Goal: Task Accomplishment & Management: Manage account settings

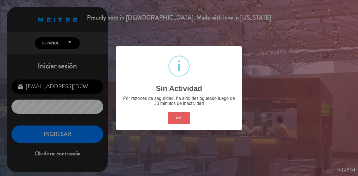
click at [182, 115] on button "OK" at bounding box center [179, 118] width 23 height 12
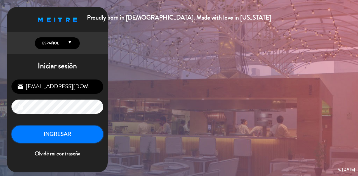
click at [54, 128] on button "INGRESAR" at bounding box center [57, 135] width 92 height 18
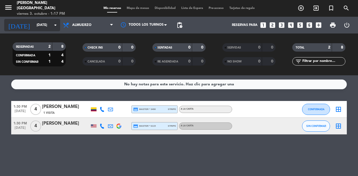
click at [45, 26] on input "[DATE]" at bounding box center [56, 24] width 44 height 9
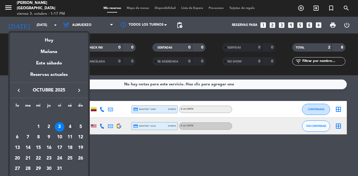
click at [66, 128] on div "4" at bounding box center [69, 126] width 9 height 9
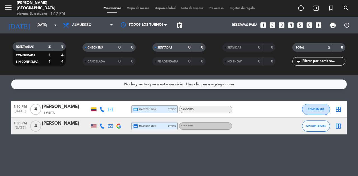
type input "[DATE]"
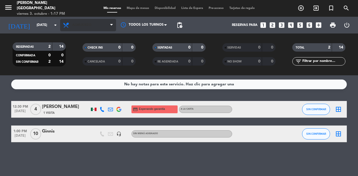
click at [97, 27] on span "Almuerzo" at bounding box center [88, 25] width 56 height 12
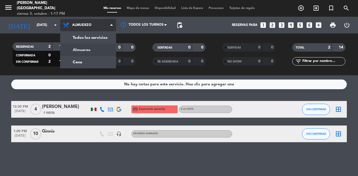
click at [102, 66] on div "menu [PERSON_NAME][GEOGRAPHIC_DATA] 3. octubre - 1:17 PM Mis reservas Mapa de m…" at bounding box center [179, 37] width 358 height 75
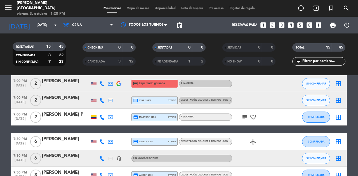
scroll to position [168, 0]
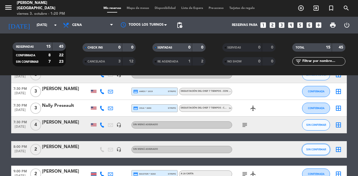
click at [318, 146] on button "SIN CONFIRMAR" at bounding box center [316, 149] width 28 height 11
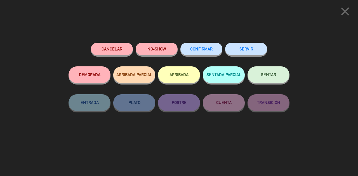
click at [121, 47] on button "Cancelar" at bounding box center [112, 49] width 42 height 13
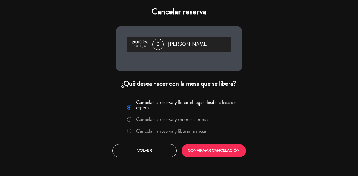
click at [200, 130] on label "Cancelar la reserva y liberar la mesa" at bounding box center [171, 131] width 70 height 5
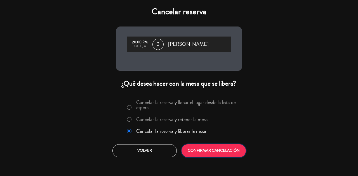
click at [207, 145] on button "CONFIRMAR CANCELACIÓN" at bounding box center [213, 150] width 64 height 13
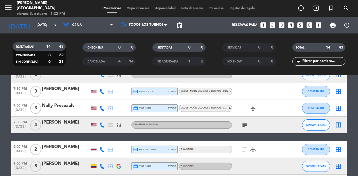
click at [273, 25] on icon "looks_two" at bounding box center [271, 25] width 7 height 7
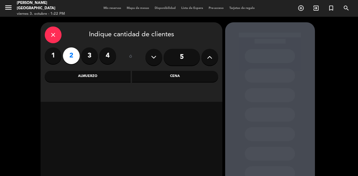
click at [195, 77] on div "Cena" at bounding box center [175, 76] width 86 height 11
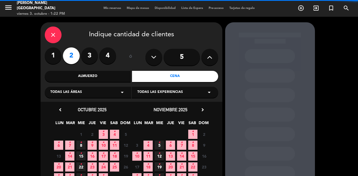
scroll to position [41, 0]
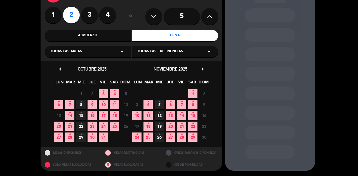
click at [102, 95] on icon "•" at bounding box center [103, 91] width 2 height 9
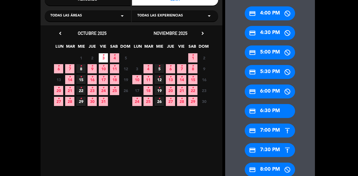
click at [270, 152] on div "credit_card 7:30 PM" at bounding box center [269, 150] width 50 height 14
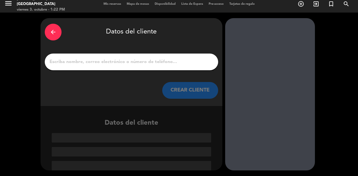
scroll to position [4, 0]
click at [185, 63] on input "1" at bounding box center [131, 62] width 165 height 8
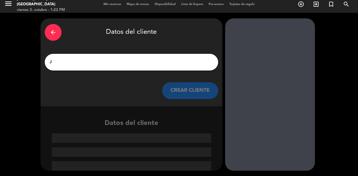
scroll to position [0, 0]
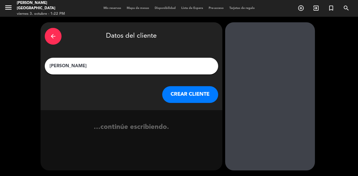
type input "[PERSON_NAME]"
click at [184, 89] on button "CREAR CLIENTE" at bounding box center [190, 94] width 56 height 17
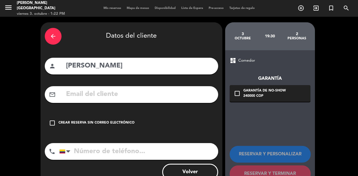
click at [123, 129] on div "check_box_outline_blank Crear reserva sin correo electrónico" at bounding box center [131, 123] width 173 height 17
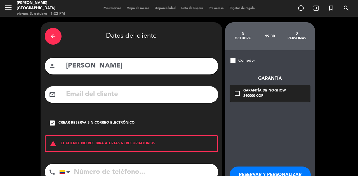
scroll to position [39, 0]
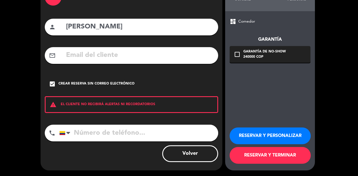
click at [263, 163] on button "RESERVAR Y TERMINAR" at bounding box center [269, 155] width 81 height 17
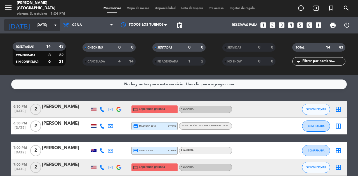
click at [46, 24] on input "[DATE]" at bounding box center [56, 24] width 44 height 9
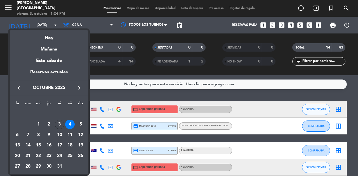
click at [92, 22] on div at bounding box center [179, 88] width 358 height 176
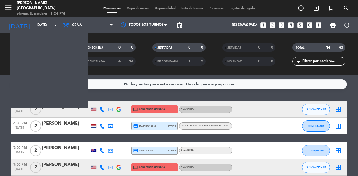
click at [92, 22] on span "Cena" at bounding box center [88, 25] width 56 height 12
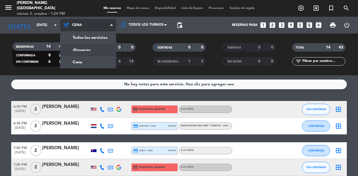
click at [99, 47] on div "menu [PERSON_NAME][GEOGRAPHIC_DATA] 3. octubre - 1:24 PM Mis reservas Mapa de m…" at bounding box center [179, 37] width 358 height 75
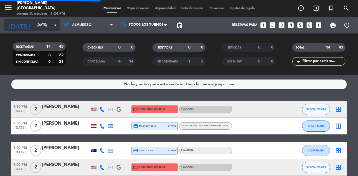
click at [15, 26] on icon "[DATE]" at bounding box center [19, 25] width 30 height 12
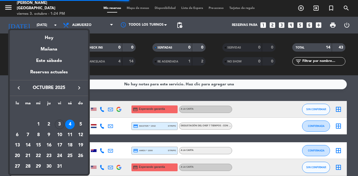
click at [54, 39] on div "Hoy" at bounding box center [49, 35] width 78 height 11
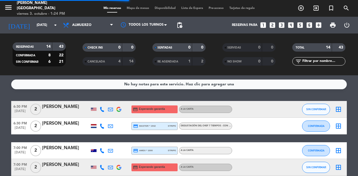
type input "[DATE]"
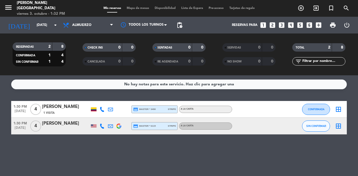
click at [136, 7] on span "Mapa de mesas" at bounding box center [138, 8] width 28 height 3
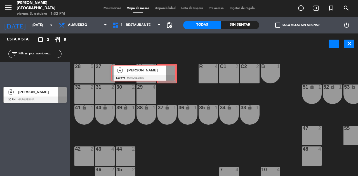
drag, startPoint x: 64, startPoint y: 75, endPoint x: 172, endPoint y: 75, distance: 107.6
click at [172, 75] on div "Esta vista crop_square 2 restaurant 8 filter_list 4 [PERSON_NAME] 1:30 PM Marqu…" at bounding box center [179, 105] width 358 height 142
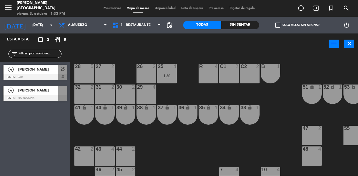
click at [62, 90] on div at bounding box center [62, 90] width 9 height 9
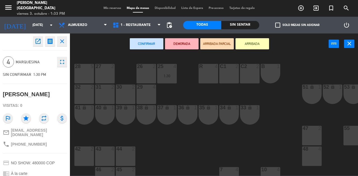
click at [107, 155] on div "43 4" at bounding box center [105, 157] width 20 height 20
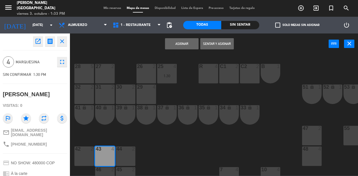
click at [220, 42] on button "Sentar y Asignar" at bounding box center [217, 43] width 34 height 11
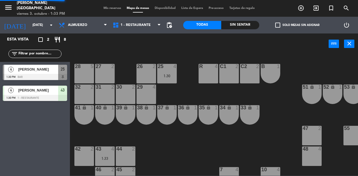
click at [84, 72] on div "28 5" at bounding box center [84, 74] width 20 height 20
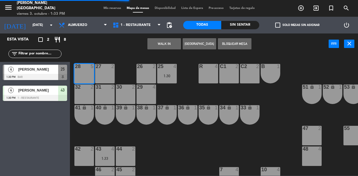
click at [106, 72] on div "27 2" at bounding box center [105, 74] width 20 height 20
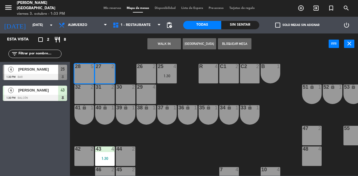
click at [170, 44] on button "WALK IN" at bounding box center [164, 43] width 34 height 11
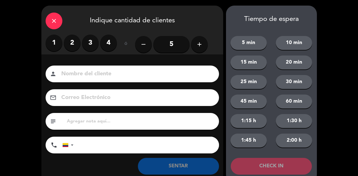
click at [197, 47] on icon "add" at bounding box center [199, 44] width 7 height 7
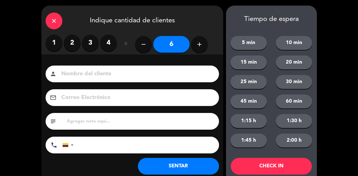
click at [145, 73] on input at bounding box center [136, 74] width 151 height 10
type input "SR EXT"
click at [175, 163] on button "SENTAR" at bounding box center [178, 166] width 81 height 17
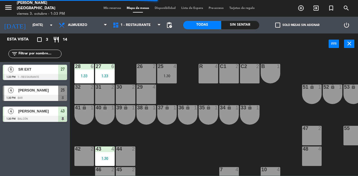
click at [145, 92] on div "29 4" at bounding box center [146, 95] width 20 height 20
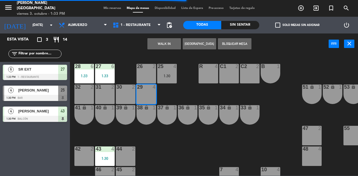
click at [157, 44] on button "WALK IN" at bounding box center [164, 43] width 34 height 11
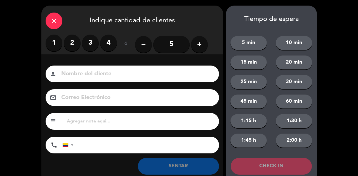
click at [88, 45] on label "3" at bounding box center [90, 43] width 17 height 17
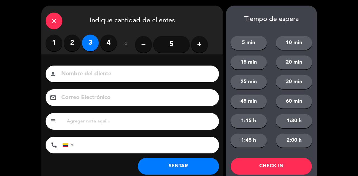
click at [118, 77] on input at bounding box center [136, 74] width 151 height 10
type input "SR EXT"
click at [177, 161] on button "SENTAR" at bounding box center [178, 166] width 81 height 17
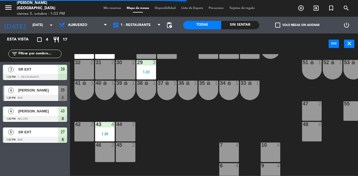
scroll to position [27, 0]
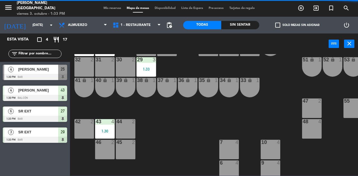
click at [125, 140] on div at bounding box center [125, 142] width 9 height 5
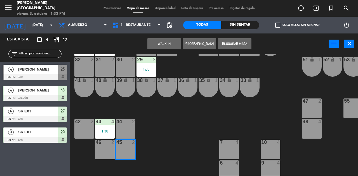
click at [163, 42] on button "WALK IN" at bounding box center [164, 43] width 34 height 11
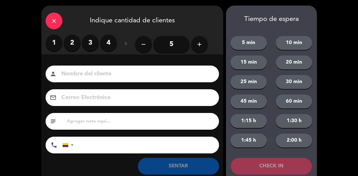
click at [73, 44] on label "2" at bounding box center [72, 43] width 17 height 17
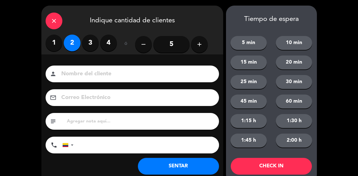
click at [106, 79] on input at bounding box center [136, 74] width 151 height 10
type input "SR EXT"
click at [168, 162] on button "SENTAR" at bounding box center [178, 166] width 81 height 17
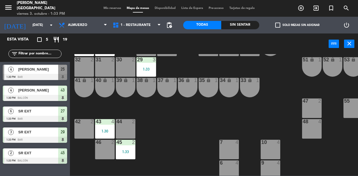
click at [111, 8] on span "Mis reservas" at bounding box center [112, 8] width 23 height 3
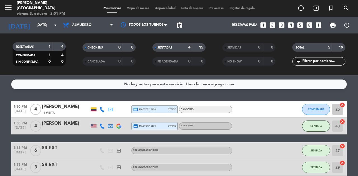
click at [141, 6] on div "Mis reservas Mapa de mesas Disponibilidad Lista de Espera Pre-acceso Tarjetas d…" at bounding box center [179, 8] width 157 height 5
click at [136, 7] on span "Mapa de mesas" at bounding box center [138, 8] width 28 height 3
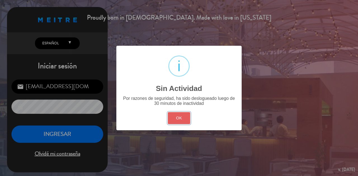
click at [177, 115] on button "OK" at bounding box center [179, 118] width 23 height 12
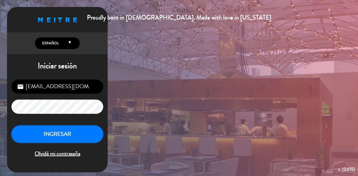
click at [56, 133] on button "INGRESAR" at bounding box center [57, 135] width 92 height 18
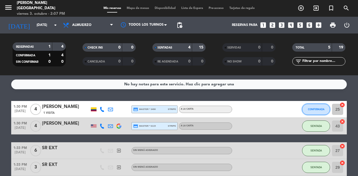
click at [318, 109] on span "CONFIRMADA" at bounding box center [316, 109] width 16 height 3
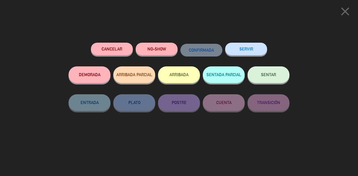
click at [258, 74] on button "SENTAR" at bounding box center [268, 74] width 42 height 17
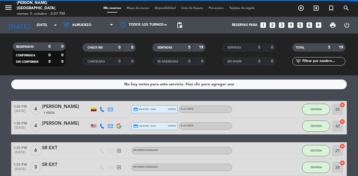
click at [139, 8] on span "Mapa de mesas" at bounding box center [138, 8] width 28 height 3
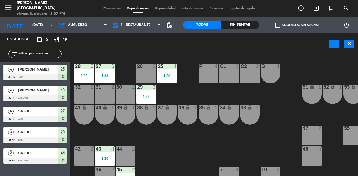
click at [311, 157] on div "48 4" at bounding box center [312, 157] width 20 height 20
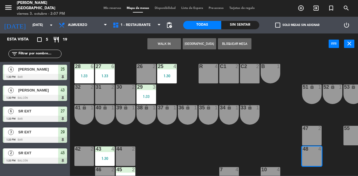
click at [169, 44] on button "WALK IN" at bounding box center [164, 43] width 34 height 11
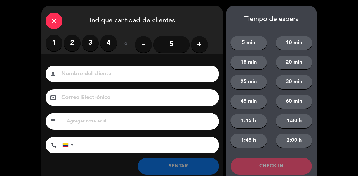
click at [108, 45] on label "4" at bounding box center [108, 43] width 17 height 17
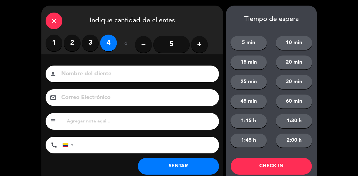
click at [105, 70] on input at bounding box center [136, 74] width 151 height 10
type input "SR EXT"
click at [173, 161] on button "SENTAR" at bounding box center [178, 166] width 81 height 17
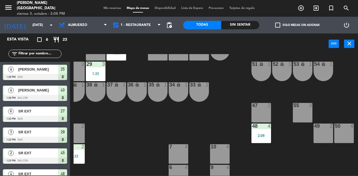
scroll to position [23, 0]
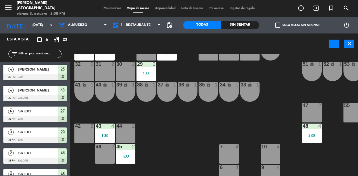
click at [87, 75] on div "32 2" at bounding box center [84, 72] width 20 height 20
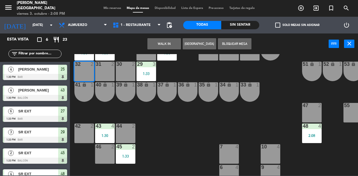
click at [165, 42] on button "WALK IN" at bounding box center [164, 43] width 34 height 11
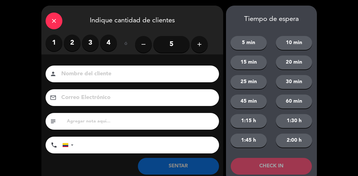
click at [73, 44] on label "2" at bounding box center [72, 43] width 17 height 17
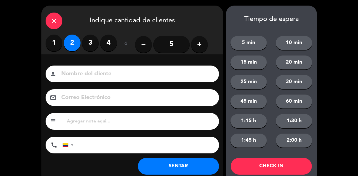
click at [103, 73] on input at bounding box center [136, 74] width 151 height 10
type input "SR EXT"
click at [175, 167] on button "SENTAR" at bounding box center [178, 166] width 81 height 17
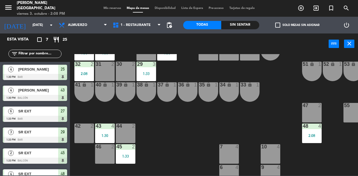
click at [107, 7] on span "Mis reservas" at bounding box center [112, 8] width 23 height 3
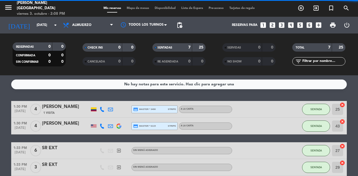
click at [87, 23] on span "Almuerzo" at bounding box center [81, 25] width 19 height 4
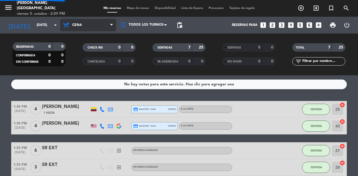
click at [94, 59] on div "menu [PERSON_NAME][GEOGRAPHIC_DATA] 3. octubre - 2:09 PM Mis reservas Mapa de m…" at bounding box center [179, 37] width 358 height 75
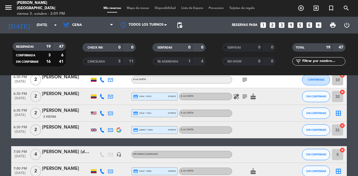
scroll to position [29, 0]
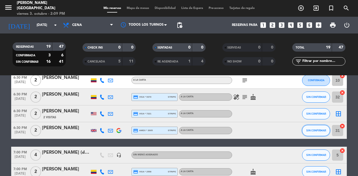
click at [313, 132] on span "SIN CONFIRMAR" at bounding box center [316, 130] width 20 height 3
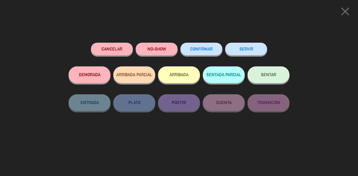
click at [111, 55] on button "Cancelar" at bounding box center [112, 49] width 42 height 13
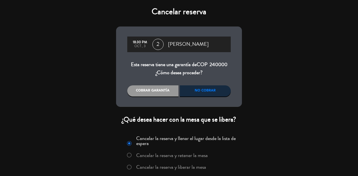
click at [181, 165] on label "Cancelar la reserva y liberar la mesa" at bounding box center [171, 167] width 70 height 5
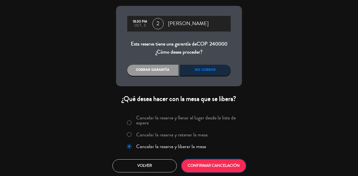
click at [206, 171] on button "CONFIRMAR CANCELACIÓN" at bounding box center [213, 166] width 64 height 13
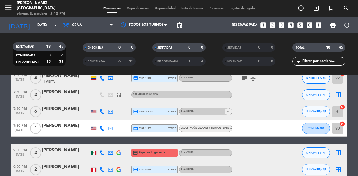
scroll to position [278, 0]
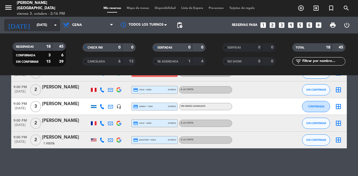
click at [45, 25] on input "[DATE]" at bounding box center [56, 24] width 44 height 9
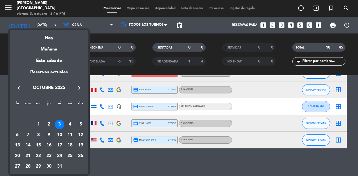
click at [49, 136] on div "9" at bounding box center [48, 134] width 9 height 9
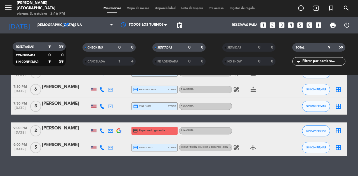
scroll to position [127, 0]
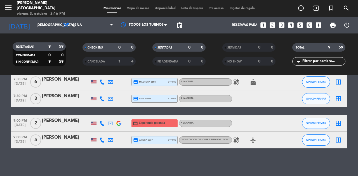
click at [41, 34] on div "RESERVADAS 9 59 CONFIRMADA 0 0 SIN CONFIRMAR 9 59 CHECK INS 0 0 CANCELADA 1 4 S…" at bounding box center [179, 55] width 358 height 42
click at [37, 29] on input "[DEMOGRAPHIC_DATA][DATE]" at bounding box center [56, 24] width 44 height 9
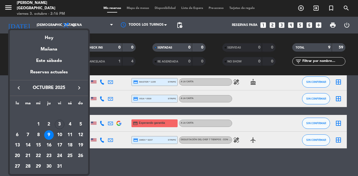
click at [57, 135] on div "10" at bounding box center [59, 134] width 9 height 9
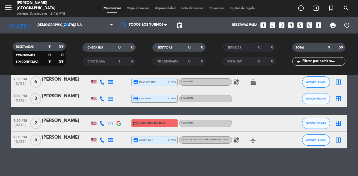
type input "[DATE]"
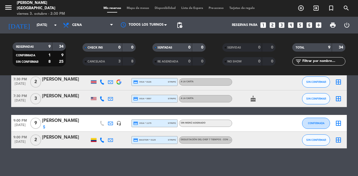
scroll to position [0, 0]
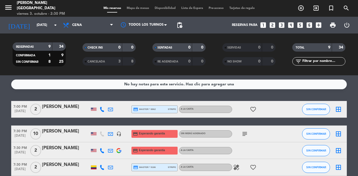
click at [291, 25] on icon "looks_4" at bounding box center [290, 25] width 7 height 7
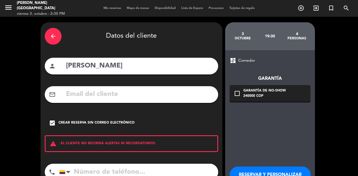
click at [52, 39] on icon "arrow_back" at bounding box center [53, 36] width 7 height 7
click at [0, 0] on div "close" at bounding box center [0, 0] width 0 height 0
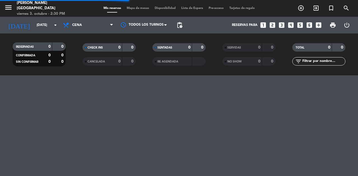
click at [292, 23] on icon "looks_4" at bounding box center [290, 25] width 7 height 7
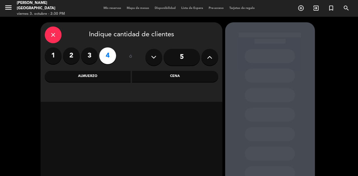
click at [172, 79] on div "Cena" at bounding box center [175, 76] width 86 height 11
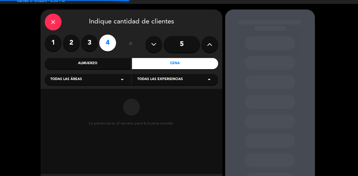
scroll to position [14, 0]
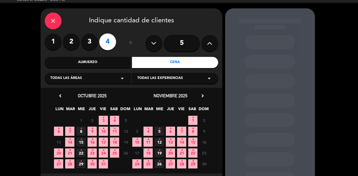
click at [104, 119] on span "3 •" at bounding box center [103, 120] width 9 height 9
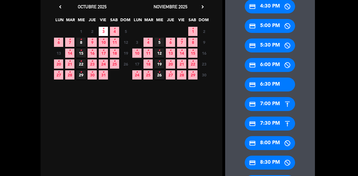
scroll to position [103, 0]
click at [274, 122] on div "credit_card 7:30 PM" at bounding box center [269, 124] width 50 height 14
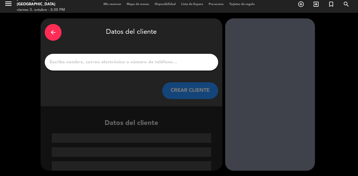
click at [137, 61] on input "1" at bounding box center [131, 62] width 165 height 8
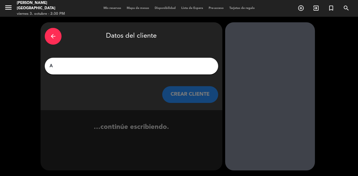
scroll to position [0, 0]
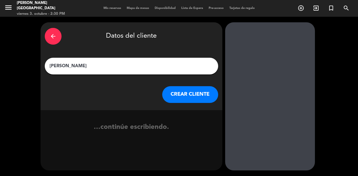
type input "[PERSON_NAME]"
click at [193, 89] on button "CREAR CLIENTE" at bounding box center [190, 94] width 56 height 17
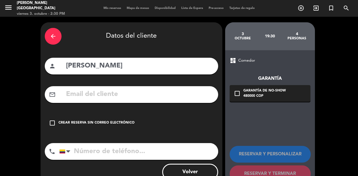
click at [107, 144] on input "tel" at bounding box center [138, 151] width 159 height 17
click at [135, 149] on input "tel" at bounding box center [138, 151] width 159 height 17
type input "3002118076"
click at [114, 124] on div "Crear reserva sin correo electrónico" at bounding box center [96, 123] width 76 height 6
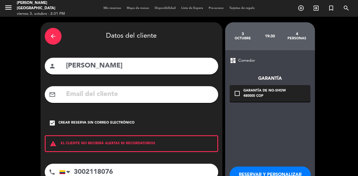
scroll to position [39, 0]
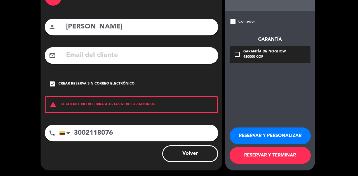
click at [267, 134] on button "RESERVAR Y PERSONALIZAR" at bounding box center [269, 136] width 81 height 17
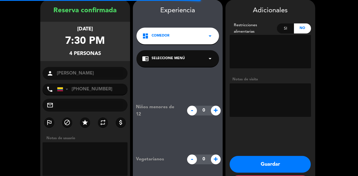
scroll to position [22, 0]
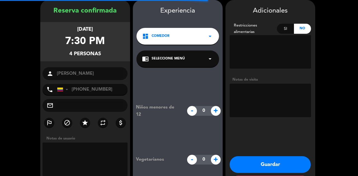
click at [264, 104] on textarea at bounding box center [269, 101] width 81 height 34
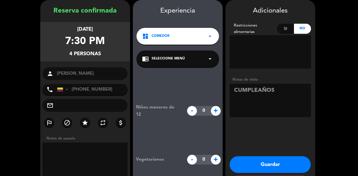
scroll to position [47, 0]
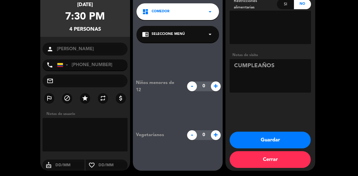
type textarea "CUMPLEAÑOS"
click at [261, 139] on button "Guardar" at bounding box center [269, 140] width 81 height 17
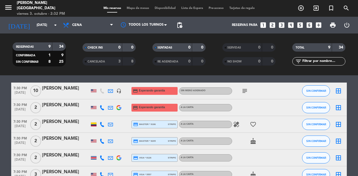
scroll to position [43, 0]
click at [36, 26] on input "[DATE]" at bounding box center [56, 24] width 44 height 9
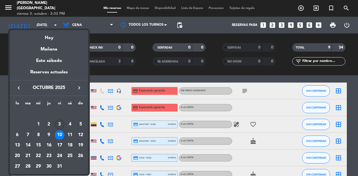
click at [61, 126] on div "3" at bounding box center [59, 124] width 9 height 9
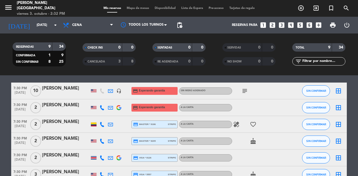
type input "[DATE]"
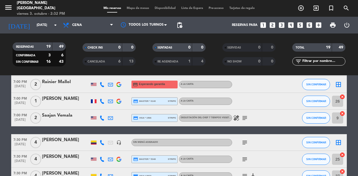
scroll to position [117, 0]
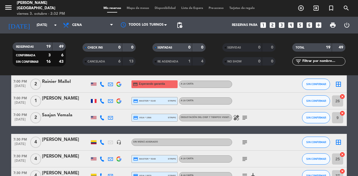
click at [61, 140] on div "[PERSON_NAME]" at bounding box center [65, 139] width 47 height 7
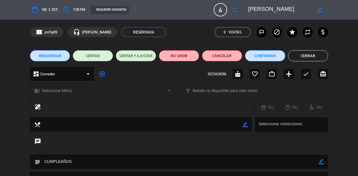
click at [55, 55] on span "REAGENDAR" at bounding box center [50, 56] width 22 height 6
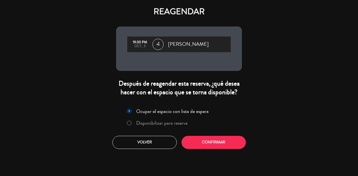
click at [164, 125] on label "Disponibilizar para reserva" at bounding box center [161, 123] width 51 height 5
click at [204, 142] on button "Confirmar" at bounding box center [213, 142] width 64 height 13
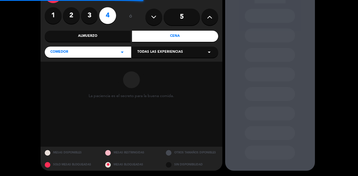
scroll to position [40, 0]
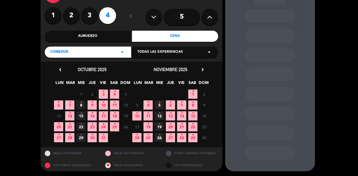
click at [101, 105] on span "10 •" at bounding box center [103, 105] width 9 height 9
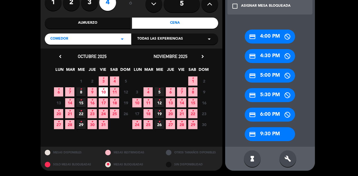
scroll to position [53, 0]
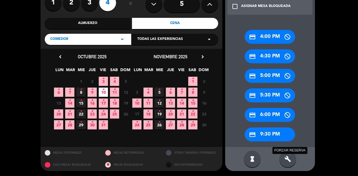
click at [289, 157] on icon "build" at bounding box center [287, 159] width 7 height 7
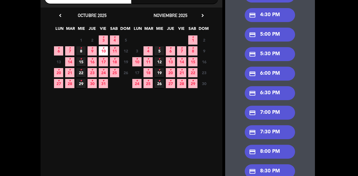
click at [274, 134] on div "credit_card 7:30 PM" at bounding box center [269, 132] width 50 height 14
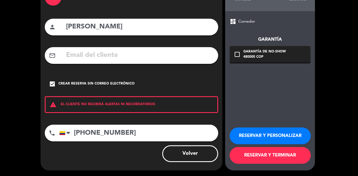
scroll to position [39, 0]
click at [259, 157] on button "RESERVAR Y TERMINAR" at bounding box center [269, 155] width 81 height 17
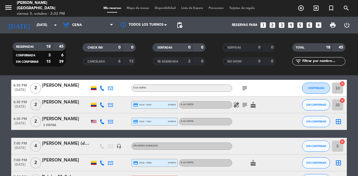
scroll to position [21, 0]
click at [42, 29] on input "[DATE]" at bounding box center [56, 24] width 44 height 9
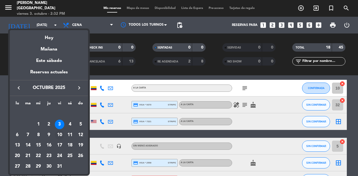
click at [58, 135] on div "10" at bounding box center [59, 134] width 9 height 9
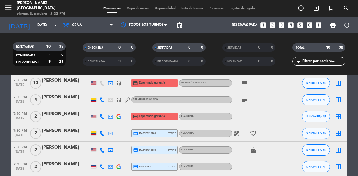
scroll to position [51, 0]
click at [49, 27] on input "[DATE]" at bounding box center [56, 24] width 44 height 9
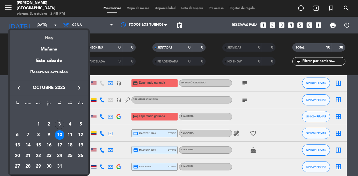
click at [55, 36] on div "Hoy" at bounding box center [49, 35] width 78 height 11
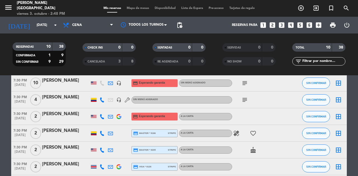
type input "[DATE]"
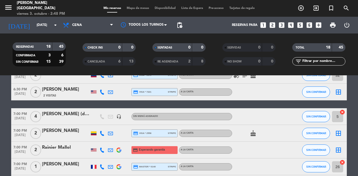
click at [108, 62] on div "CANCELADA" at bounding box center [97, 61] width 26 height 6
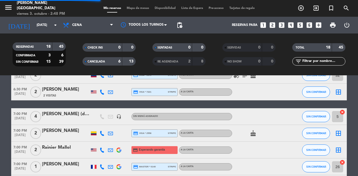
click at [168, 65] on div "RE AGENDADA 2 8" at bounding box center [178, 61] width 53 height 8
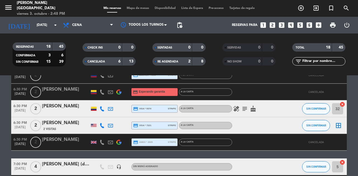
scroll to position [0, 0]
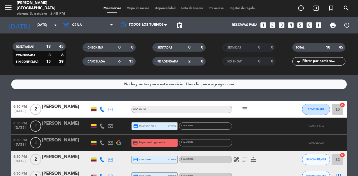
click at [13, 132] on span "[DATE]" at bounding box center [20, 129] width 18 height 6
click at [12, 155] on span "6:30 PM" at bounding box center [20, 156] width 18 height 6
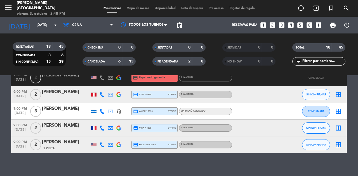
scroll to position [378, 0]
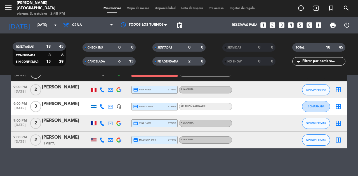
click at [110, 64] on div "6" at bounding box center [115, 61] width 11 height 6
click at [179, 63] on div "2" at bounding box center [184, 61] width 11 height 6
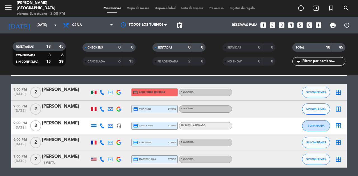
scroll to position [258, 0]
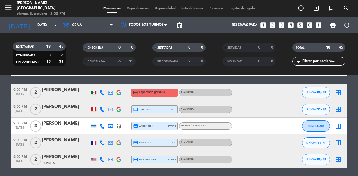
click at [136, 9] on span "Mapa de mesas" at bounding box center [138, 8] width 28 height 3
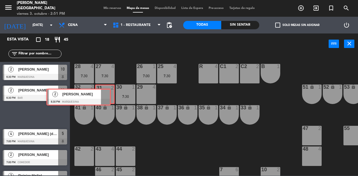
drag, startPoint x: 63, startPoint y: 114, endPoint x: 105, endPoint y: 96, distance: 45.6
click at [105, 96] on div "Esta vista crop_square 18 restaurant 45 filter_list 2 [PERSON_NAME] 6:30 PM Mar…" at bounding box center [179, 105] width 358 height 142
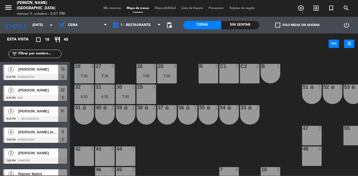
scroll to position [0, 51]
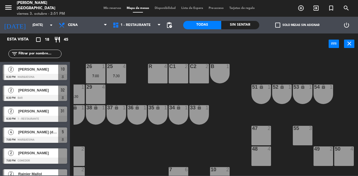
click at [101, 75] on div "7:00" at bounding box center [96, 76] width 20 height 4
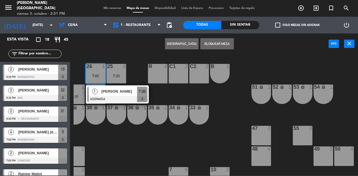
click at [325, 152] on div "49 2" at bounding box center [323, 150] width 20 height 6
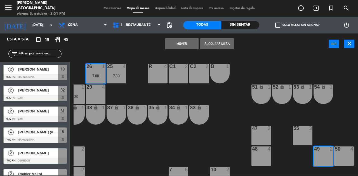
click at [182, 42] on button "Mover" at bounding box center [182, 43] width 34 height 11
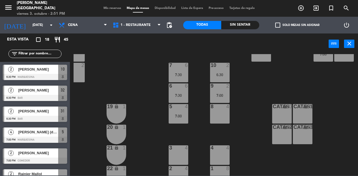
scroll to position [104, 51]
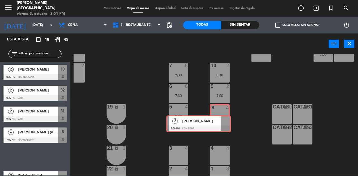
drag, startPoint x: 56, startPoint y: 151, endPoint x: 215, endPoint y: 117, distance: 162.4
click at [215, 117] on div "Esta vista crop_square 18 restaurant 45 filter_list 2 [PERSON_NAME] 6:30 PM Mar…" at bounding box center [179, 105] width 358 height 142
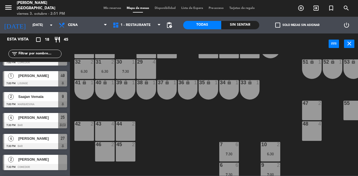
scroll to position [0, 0]
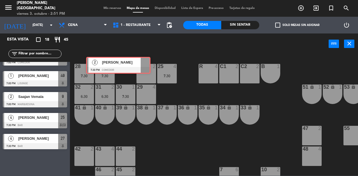
drag, startPoint x: 60, startPoint y: 161, endPoint x: 143, endPoint y: 68, distance: 125.2
click at [143, 68] on div "Esta vista crop_square 18 restaurant 45 filter_list 2 [PERSON_NAME] 6:30 PM Mar…" at bounding box center [179, 105] width 358 height 142
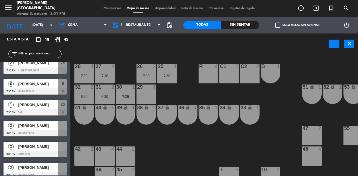
scroll to position [222, 0]
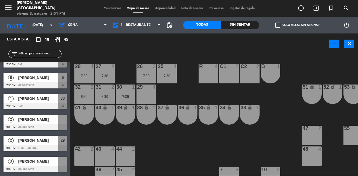
drag, startPoint x: 63, startPoint y: 148, endPoint x: 149, endPoint y: 96, distance: 100.0
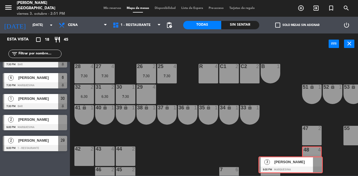
drag, startPoint x: 63, startPoint y: 165, endPoint x: 319, endPoint y: 165, distance: 255.6
click at [319, 165] on div "Esta vista crop_square 18 restaurant 45 filter_list 2 [PERSON_NAME] 6:30 PM Mar…" at bounding box center [179, 105] width 358 height 142
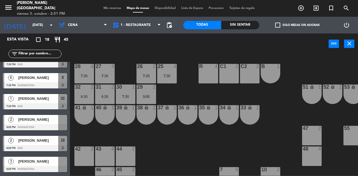
click at [107, 9] on span "Mis reservas" at bounding box center [112, 8] width 23 height 3
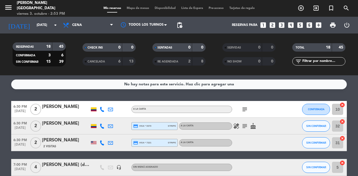
click at [104, 110] on icon at bounding box center [101, 109] width 5 height 5
click at [99, 101] on span "Copiar" at bounding box center [98, 100] width 12 height 6
click at [101, 125] on icon at bounding box center [101, 126] width 5 height 5
click at [97, 117] on span "Copiar" at bounding box center [98, 117] width 12 height 6
click at [100, 139] on div at bounding box center [102, 143] width 8 height 16
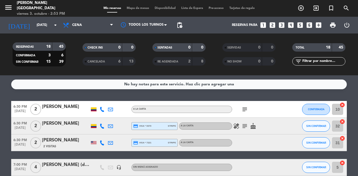
click at [102, 143] on icon at bounding box center [101, 143] width 5 height 5
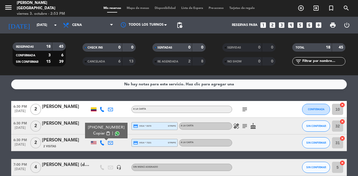
click at [96, 133] on span "Copiar" at bounding box center [99, 134] width 12 height 6
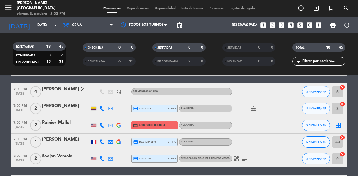
scroll to position [76, 0]
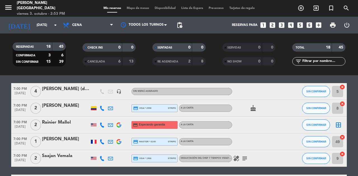
click at [99, 108] on div at bounding box center [102, 108] width 8 height 16
click at [103, 108] on icon at bounding box center [101, 108] width 5 height 5
click at [94, 98] on span "Copiar" at bounding box center [98, 99] width 12 height 6
click at [102, 126] on icon at bounding box center [101, 125] width 5 height 5
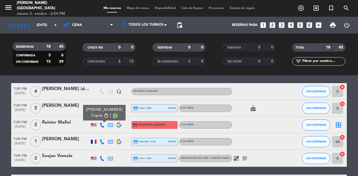
click at [101, 141] on icon at bounding box center [101, 141] width 5 height 5
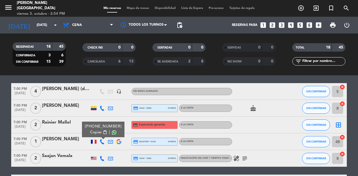
click at [96, 132] on span "Copiar" at bounding box center [96, 133] width 12 height 6
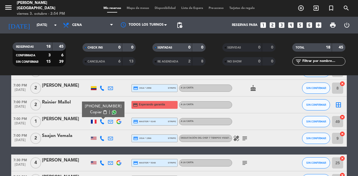
scroll to position [99, 0]
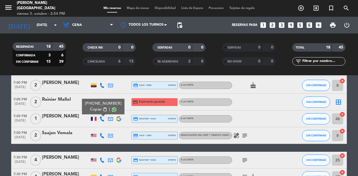
click at [103, 133] on icon at bounding box center [101, 135] width 5 height 5
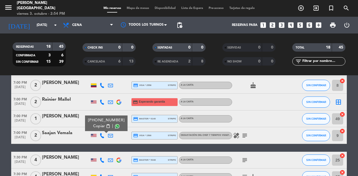
click at [106, 125] on span "content_paste" at bounding box center [108, 126] width 4 height 4
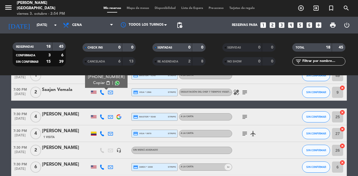
scroll to position [144, 0]
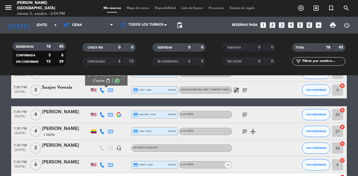
click at [100, 112] on icon at bounding box center [101, 114] width 5 height 5
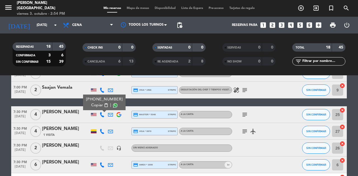
click at [96, 107] on span "Copiar" at bounding box center [97, 106] width 12 height 6
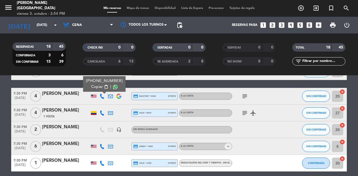
click at [102, 112] on icon at bounding box center [101, 113] width 5 height 5
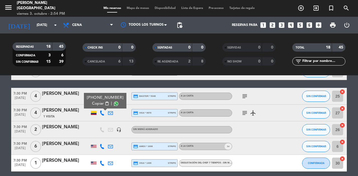
click at [96, 105] on span "Copiar" at bounding box center [98, 104] width 12 height 6
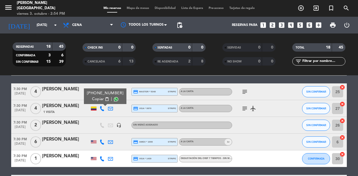
scroll to position [167, 0]
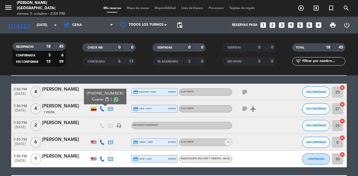
click at [101, 141] on icon at bounding box center [101, 142] width 5 height 5
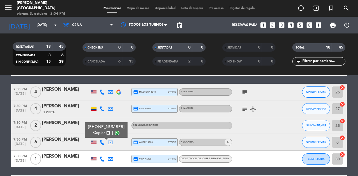
click at [96, 134] on span "Copiar" at bounding box center [99, 133] width 12 height 6
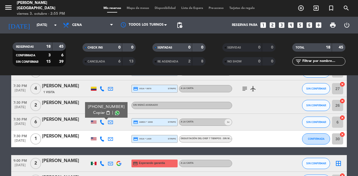
click at [102, 138] on icon at bounding box center [101, 139] width 5 height 5
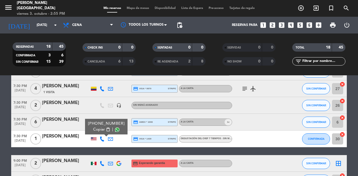
click at [96, 129] on span "Copiar" at bounding box center [99, 130] width 12 height 6
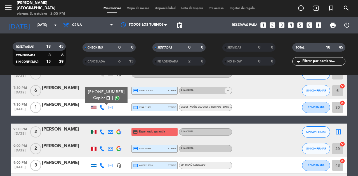
scroll to position [221, 0]
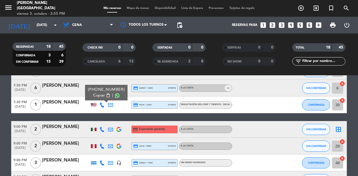
click at [101, 147] on icon at bounding box center [101, 146] width 5 height 5
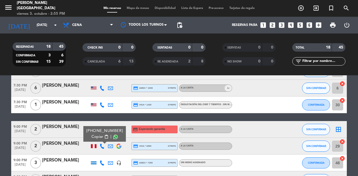
click at [101, 147] on icon at bounding box center [101, 146] width 5 height 5
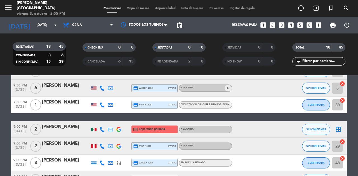
scroll to position [272, 0]
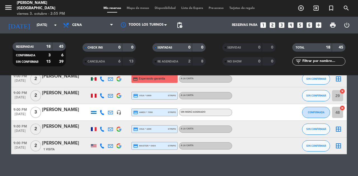
click at [102, 111] on icon at bounding box center [101, 112] width 5 height 5
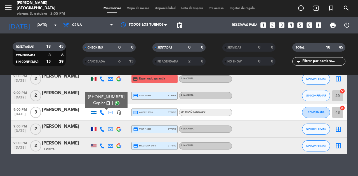
click at [100, 102] on span "Copiar" at bounding box center [99, 103] width 12 height 6
click at [103, 127] on icon at bounding box center [101, 129] width 5 height 5
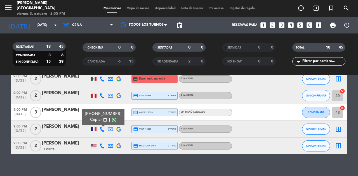
click at [98, 117] on div "[PHONE_NUMBER]" at bounding box center [103, 114] width 37 height 6
click at [101, 119] on button "Copiar content_paste" at bounding box center [98, 120] width 17 height 6
click at [100, 144] on icon at bounding box center [101, 146] width 5 height 5
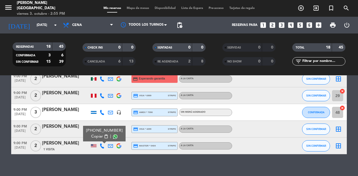
click at [98, 137] on span "Copiar" at bounding box center [97, 137] width 12 height 6
click at [273, 25] on icon "looks_two" at bounding box center [271, 25] width 7 height 7
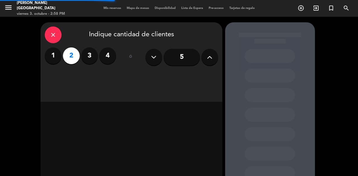
click at [184, 83] on div "close Indique cantidad de clientes 1 2 3 4 ó 5" at bounding box center [132, 62] width 182 height 80
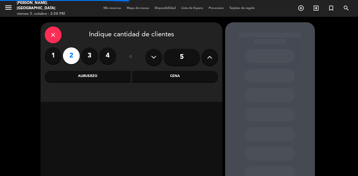
click at [195, 77] on div "Cena" at bounding box center [175, 76] width 86 height 11
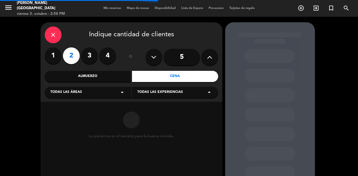
scroll to position [40, 0]
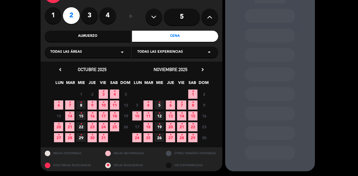
click at [104, 94] on icon "•" at bounding box center [103, 91] width 2 height 9
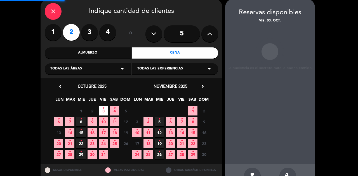
scroll to position [22, 0]
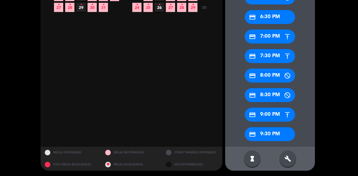
click at [265, 140] on div "credit_card 9:30 PM" at bounding box center [269, 134] width 50 height 14
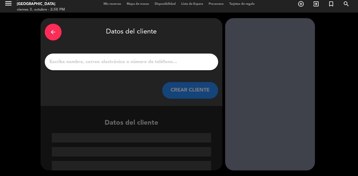
scroll to position [4, 0]
click at [170, 60] on input "1" at bounding box center [131, 62] width 165 height 8
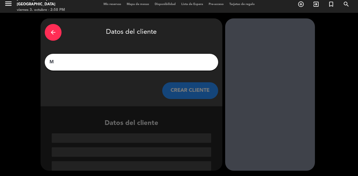
scroll to position [0, 0]
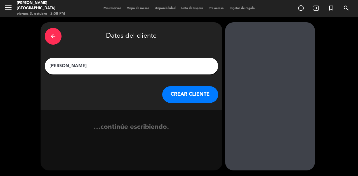
type input "[PERSON_NAME]"
click at [184, 95] on button "CREAR CLIENTE" at bounding box center [190, 94] width 56 height 17
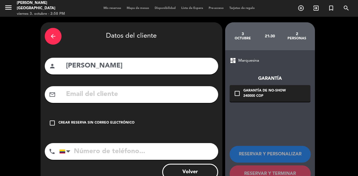
click at [125, 118] on div "check_box_outline_blank Crear reserva sin correo electrónico" at bounding box center [131, 123] width 173 height 17
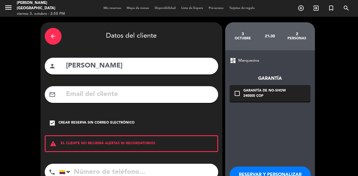
scroll to position [39, 0]
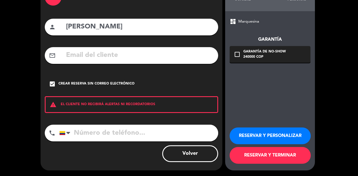
click at [274, 156] on button "RESERVAR Y TERMINAR" at bounding box center [269, 155] width 81 height 17
